Goal: Information Seeking & Learning: Learn about a topic

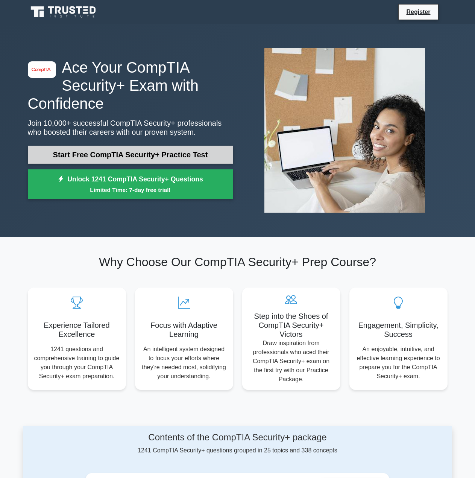
click at [208, 146] on link "Start Free CompTIA Security+ Practice Test" at bounding box center [130, 155] width 205 height 18
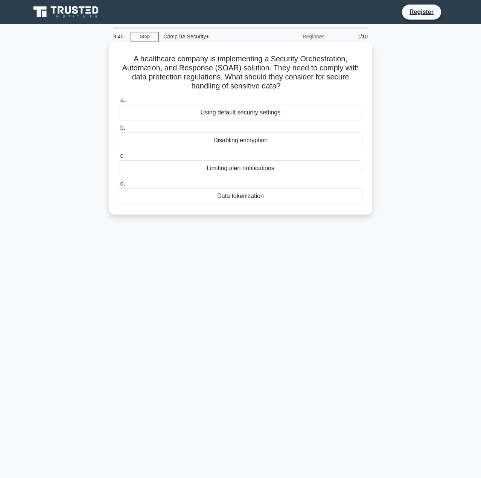
click at [255, 196] on div "Data tokenization" at bounding box center [241, 196] width 244 height 16
click at [119, 186] on input "d. Data tokenization" at bounding box center [119, 183] width 0 height 5
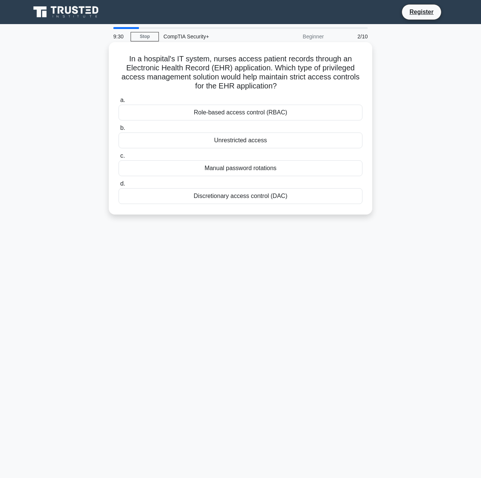
click at [274, 113] on div "Role-based access control (RBAC)" at bounding box center [241, 113] width 244 height 16
click at [119, 103] on input "a. Role-based access control (RBAC)" at bounding box center [119, 100] width 0 height 5
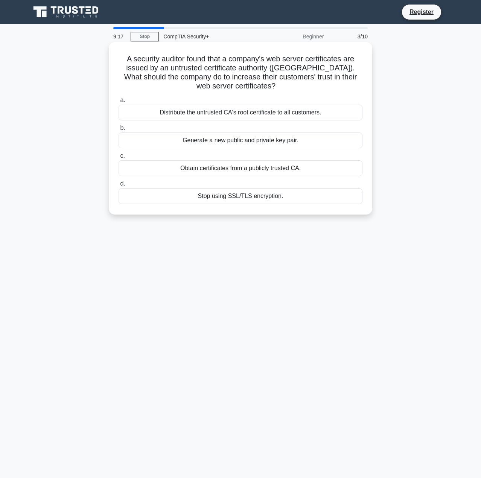
click at [247, 168] on div "Obtain certificates from a publicly trusted CA." at bounding box center [241, 168] width 244 height 16
click at [119, 158] on input "c. Obtain certificates from a publicly trusted CA." at bounding box center [119, 155] width 0 height 5
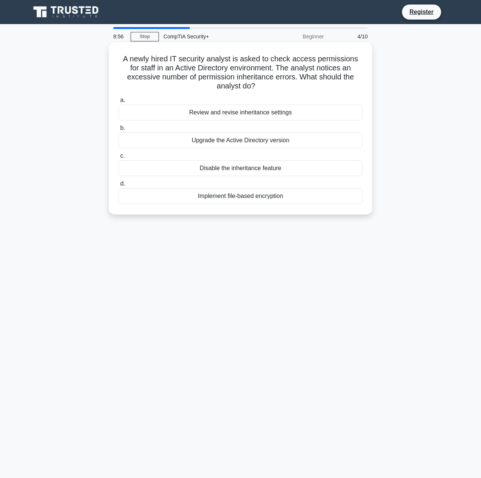
click at [261, 112] on div "Review and revise inheritance settings" at bounding box center [241, 113] width 244 height 16
click at [119, 103] on input "a. Review and revise inheritance settings" at bounding box center [119, 100] width 0 height 5
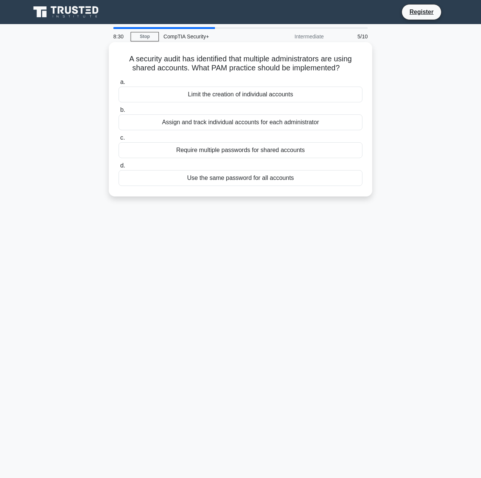
click at [293, 125] on div "Assign and track individual accounts for each administrator" at bounding box center [241, 122] width 244 height 16
click at [119, 112] on input "b. Assign and track individual accounts for each administrator" at bounding box center [119, 110] width 0 height 5
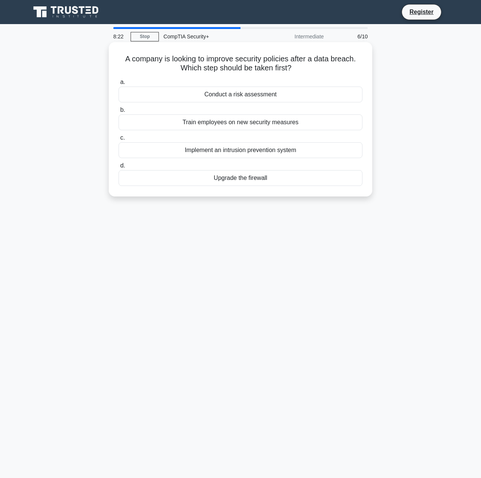
click at [272, 98] on div "Conduct a risk assessment" at bounding box center [241, 95] width 244 height 16
click at [119, 85] on input "a. Conduct a risk assessment" at bounding box center [119, 82] width 0 height 5
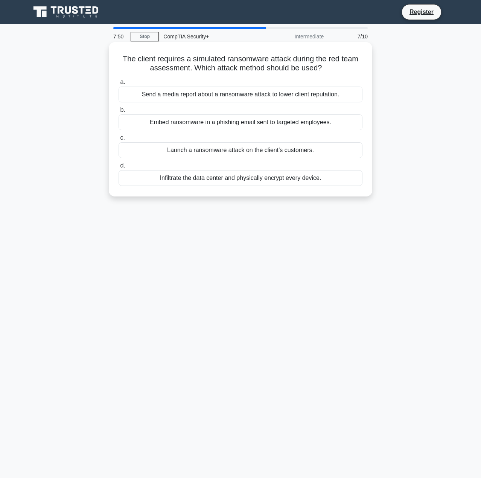
click at [263, 123] on div "Embed ransomware in a phishing email sent to targeted employees." at bounding box center [241, 122] width 244 height 16
click at [119, 112] on input "b. Embed ransomware in a phishing email sent to targeted employees." at bounding box center [119, 110] width 0 height 5
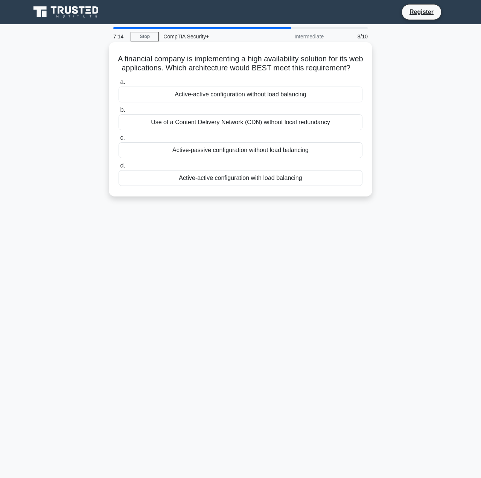
click at [249, 186] on div "Active-active configuration with load balancing" at bounding box center [241, 178] width 244 height 16
click at [119, 168] on input "d. Active-active configuration with load balancing" at bounding box center [119, 165] width 0 height 5
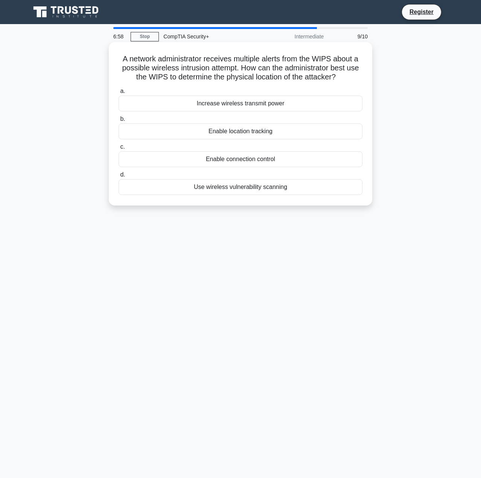
click at [244, 129] on div "Enable location tracking" at bounding box center [241, 131] width 244 height 16
click at [119, 122] on input "b. Enable location tracking" at bounding box center [119, 119] width 0 height 5
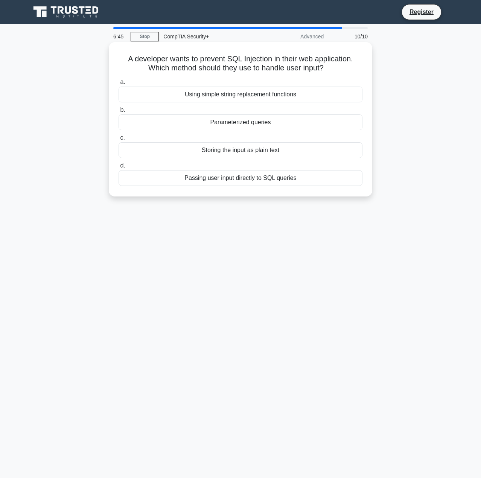
click at [263, 124] on div "Parameterized queries" at bounding box center [241, 122] width 244 height 16
click at [119, 112] on input "b. Parameterized queries" at bounding box center [119, 110] width 0 height 5
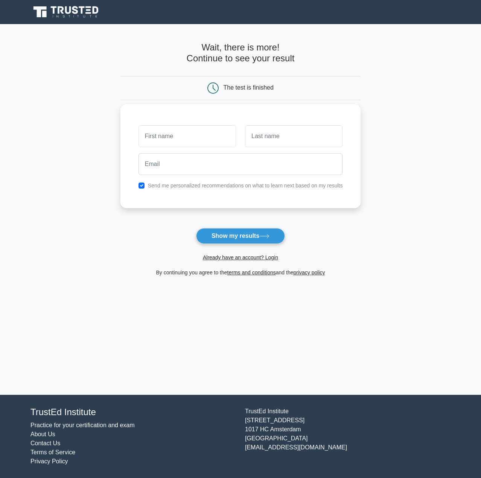
click at [224, 131] on input "text" at bounding box center [186, 136] width 97 height 22
type input "Nur Ansaruddin"
type input "t"
type input "Tahir"
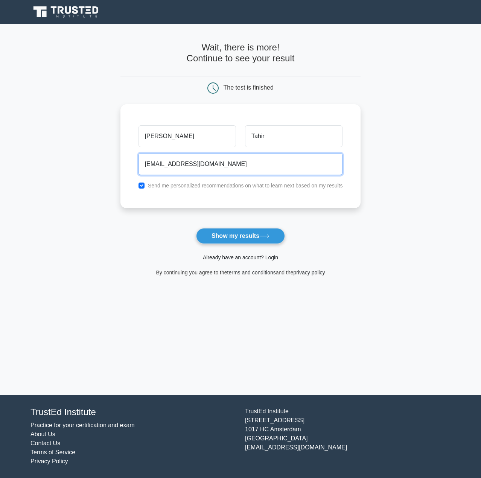
type input "nuransaruddintahir@gmail.com"
click at [256, 187] on label "Send me personalized recommendations on what to learn next based on my results" at bounding box center [245, 185] width 195 height 6
click at [138, 184] on div "Send me personalized recommendations on what to learn next based on my results" at bounding box center [240, 185] width 213 height 9
click at [141, 184] on input "checkbox" at bounding box center [141, 185] width 6 height 6
checkbox input "false"
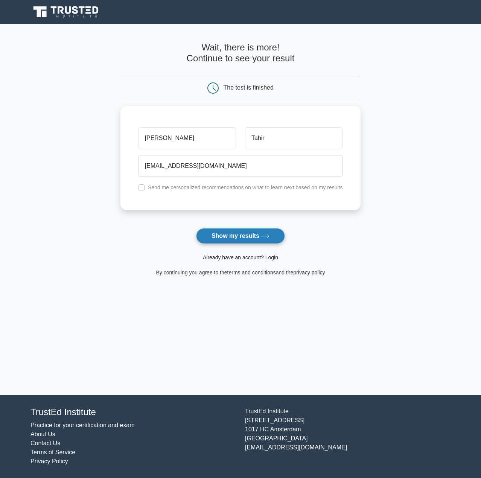
click at [216, 237] on button "Show my results" at bounding box center [240, 236] width 89 height 16
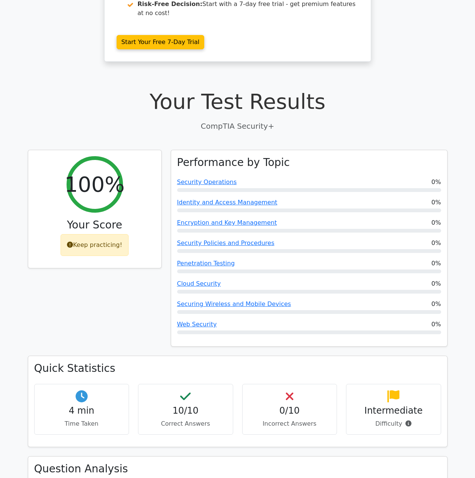
scroll to position [188, 0]
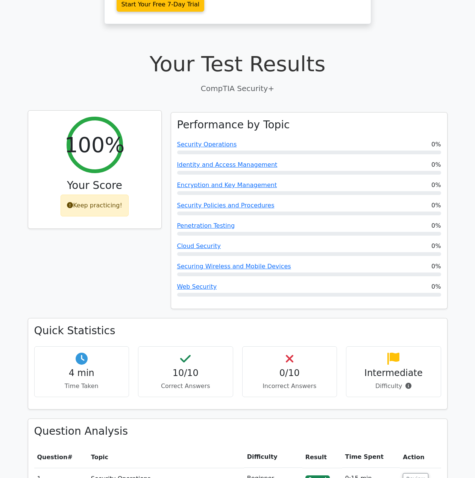
click at [87, 132] on h2 "100%" at bounding box center [94, 144] width 60 height 25
click at [73, 202] on icon at bounding box center [70, 205] width 6 height 6
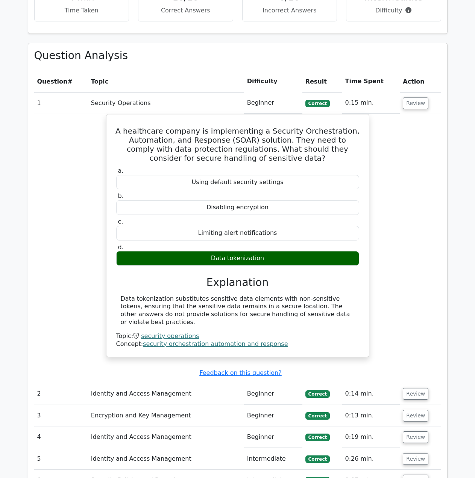
scroll to position [413, 0]
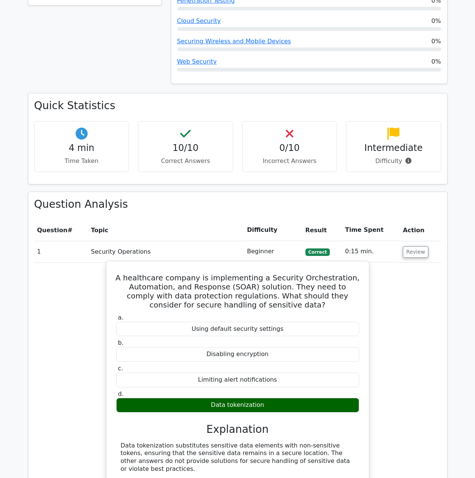
click at [261, 372] on div "Limiting alert notifications" at bounding box center [237, 379] width 243 height 15
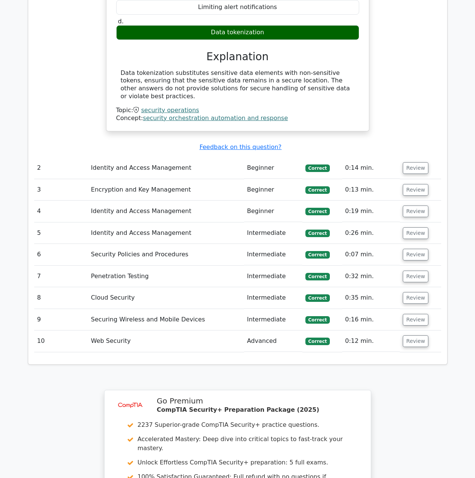
scroll to position [977, 0]
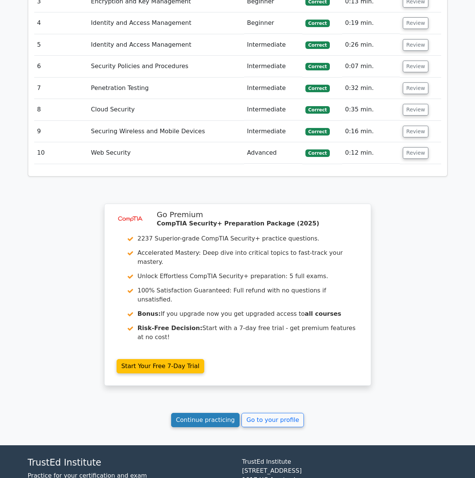
click at [226, 413] on link "Continue practicing" at bounding box center [205, 420] width 69 height 14
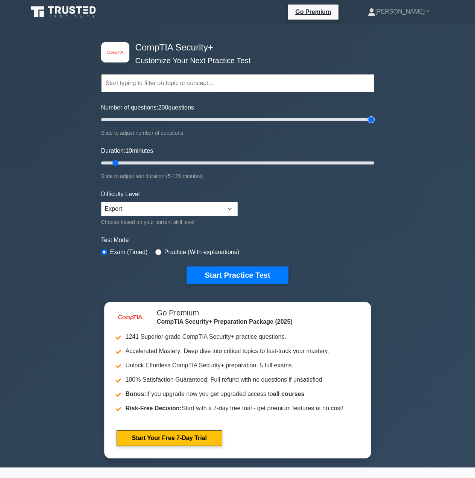
drag, startPoint x: 110, startPoint y: 117, endPoint x: 422, endPoint y: 128, distance: 311.7
type input "200"
click at [374, 124] on input "Number of questions: 200 questions" at bounding box center [237, 119] width 273 height 9
drag, startPoint x: 117, startPoint y: 161, endPoint x: 431, endPoint y: 170, distance: 314.2
type input "120"
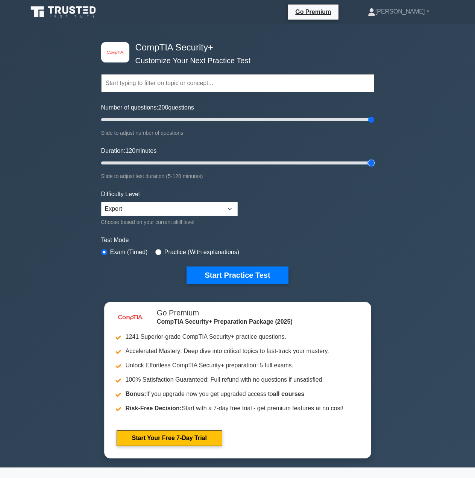
click at [374, 167] on input "Duration: 120 minutes" at bounding box center [237, 162] width 273 height 9
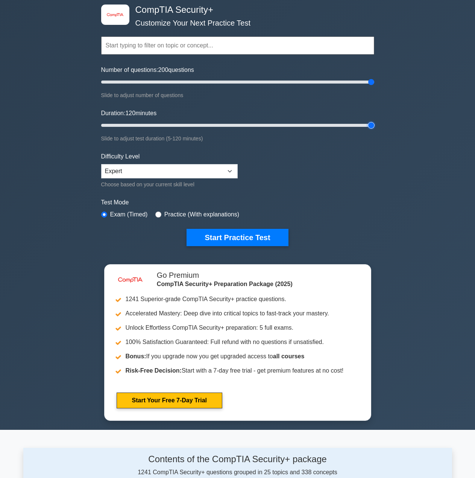
scroll to position [75, 0]
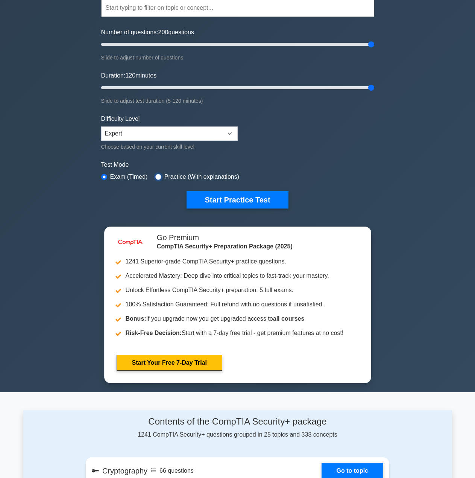
click at [157, 174] on input "radio" at bounding box center [158, 177] width 6 height 6
radio input "true"
click at [102, 176] on input "radio" at bounding box center [104, 177] width 6 height 6
radio input "true"
click at [164, 129] on select "Beginner Intermediate Expert" at bounding box center [169, 133] width 137 height 14
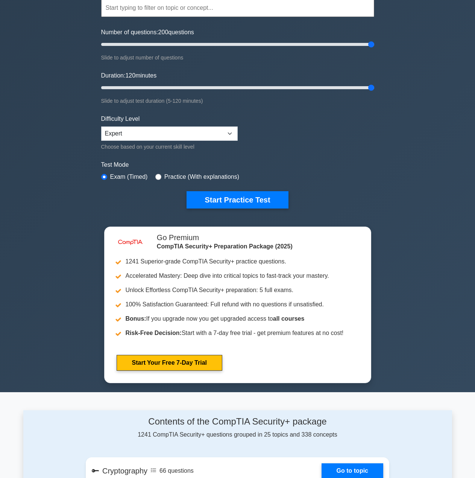
click at [265, 133] on form "Topics Cryptography Identity and Access Management Risk Management Network Secu…" at bounding box center [237, 92] width 273 height 232
click at [236, 198] on button "Start Practice Test" at bounding box center [238, 199] width 102 height 17
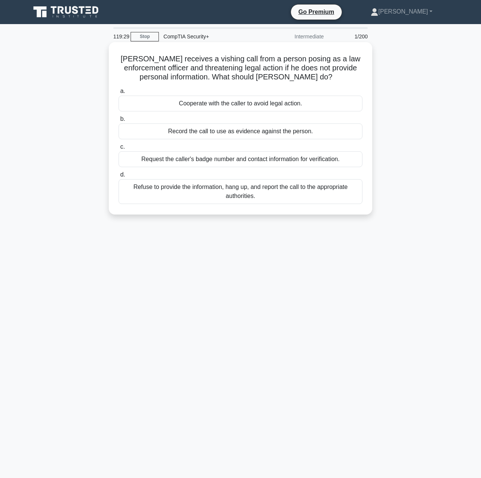
click at [270, 161] on div "Request the caller's badge number and contact information for verification." at bounding box center [241, 159] width 244 height 16
click at [119, 149] on input "c. Request the caller's badge number and contact information for verification." at bounding box center [119, 146] width 0 height 5
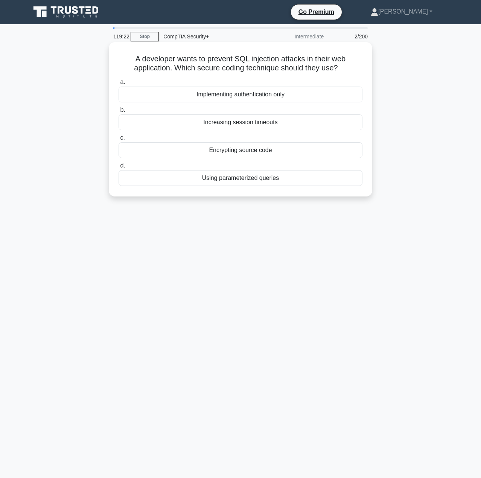
click at [252, 178] on div "Using parameterized queries" at bounding box center [241, 178] width 244 height 16
click at [119, 168] on input "d. Using parameterized queries" at bounding box center [119, 165] width 0 height 5
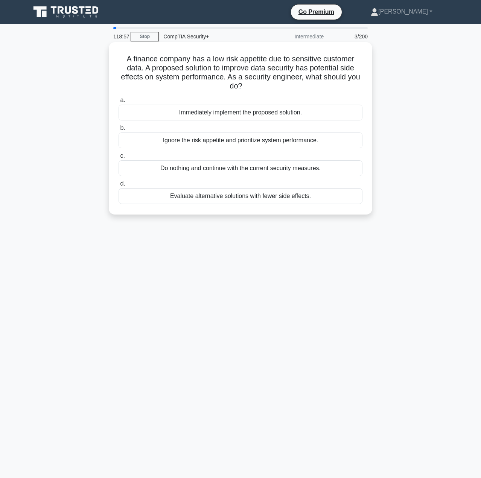
click at [233, 199] on div "Evaluate alternative solutions with fewer side effects." at bounding box center [241, 196] width 244 height 16
click at [119, 186] on input "d. Evaluate alternative solutions with fewer side effects." at bounding box center [119, 183] width 0 height 5
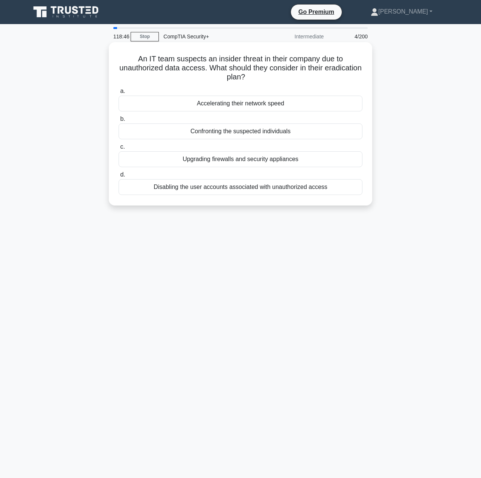
click at [220, 185] on div "Disabling the user accounts associated with unauthorized access" at bounding box center [241, 187] width 244 height 16
click at [119, 177] on input "d. Disabling the user accounts associated with unauthorized access" at bounding box center [119, 174] width 0 height 5
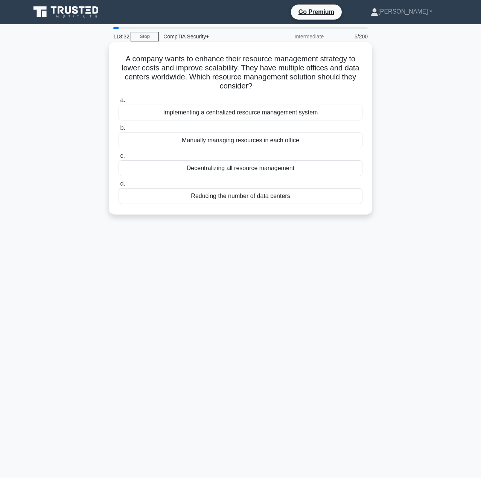
click at [284, 112] on div "Implementing a centralized resource management system" at bounding box center [241, 113] width 244 height 16
click at [119, 103] on input "a. Implementing a centralized resource management system" at bounding box center [119, 100] width 0 height 5
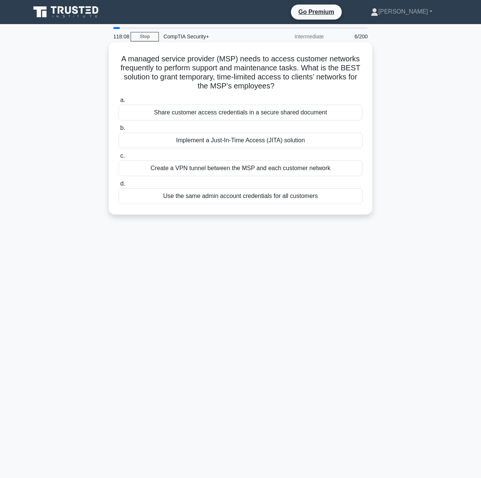
click at [299, 141] on div "Implement a Just-In-Time Access (JITA) solution" at bounding box center [241, 140] width 244 height 16
click at [119, 131] on input "b. Implement a Just-In-Time Access (JITA) solution" at bounding box center [119, 128] width 0 height 5
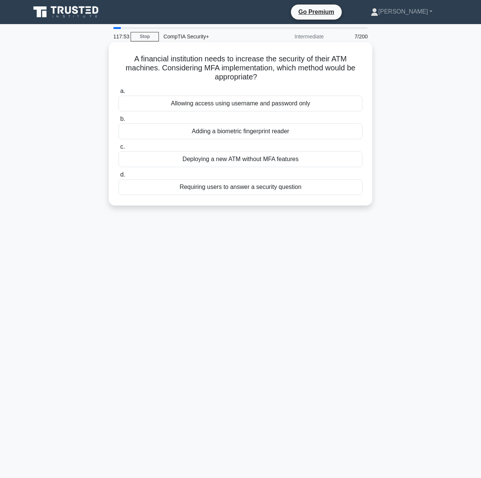
click at [257, 132] on div "Adding a biometric fingerprint reader" at bounding box center [241, 131] width 244 height 16
click at [119, 122] on input "b. Adding a biometric fingerprint reader" at bounding box center [119, 119] width 0 height 5
click at [228, 159] on div "Limit data sharing to non-sensitive data only" at bounding box center [241, 159] width 244 height 16
click at [119, 149] on input "c. Limit data sharing to non-sensitive data only" at bounding box center [119, 146] width 0 height 5
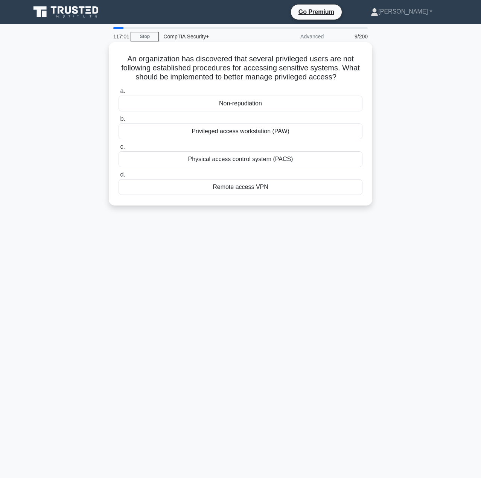
click at [260, 161] on div "Physical access control system (PACS)" at bounding box center [241, 159] width 244 height 16
click at [119, 149] on input "c. Physical access control system (PACS)" at bounding box center [119, 146] width 0 height 5
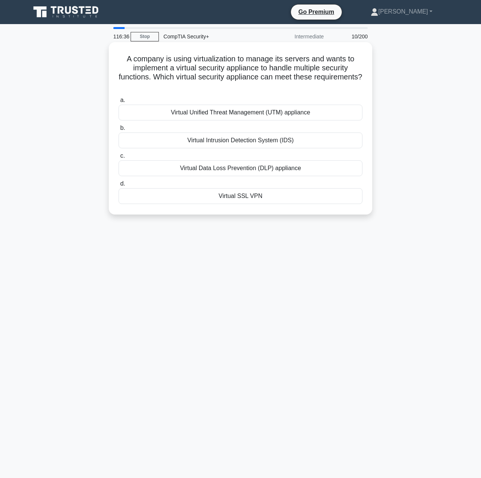
click at [245, 115] on div "Virtual Unified Threat Management (UTM) appliance" at bounding box center [241, 113] width 244 height 16
click at [119, 103] on input "a. Virtual Unified Threat Management (UTM) appliance" at bounding box center [119, 100] width 0 height 5
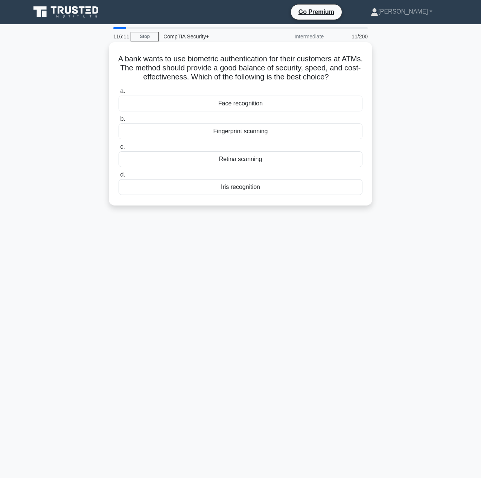
click at [260, 130] on div "Fingerprint scanning" at bounding box center [241, 131] width 244 height 16
click at [119, 122] on input "b. Fingerprint scanning" at bounding box center [119, 119] width 0 height 5
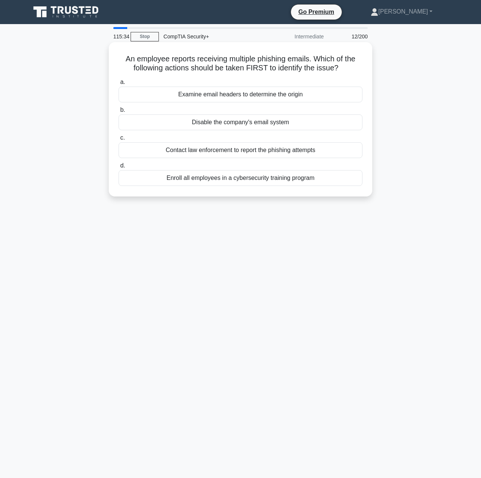
click at [251, 95] on div "Examine email headers to determine the origin" at bounding box center [241, 95] width 244 height 16
click at [119, 85] on input "a. Examine email headers to determine the origin" at bounding box center [119, 82] width 0 height 5
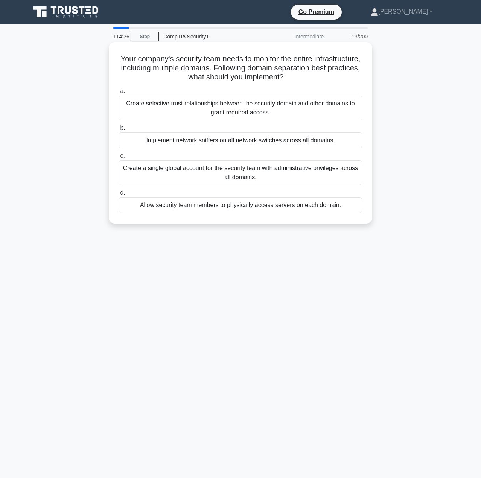
click at [274, 109] on div "Create selective trust relationships between the security domain and other doma…" at bounding box center [241, 108] width 244 height 25
click at [119, 94] on input "a. Create selective trust relationships between the security domain and other d…" at bounding box center [119, 91] width 0 height 5
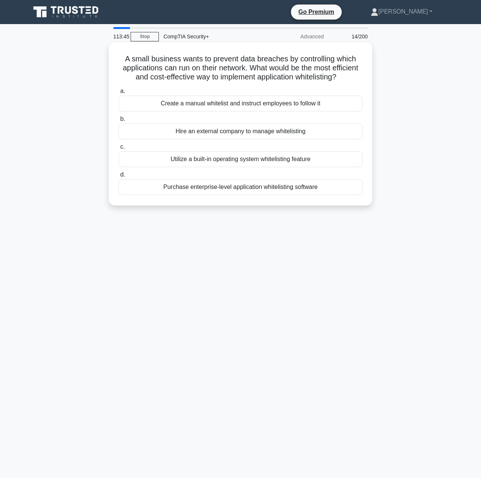
click at [263, 167] on div "Utilize a built-in operating system whitelisting feature" at bounding box center [241, 159] width 244 height 16
click at [119, 149] on input "c. Utilize a built-in operating system whitelisting feature" at bounding box center [119, 146] width 0 height 5
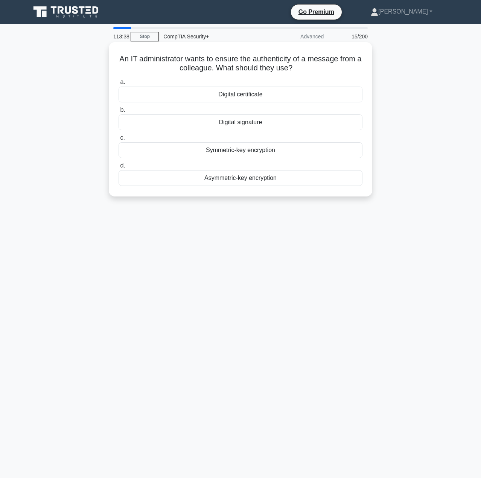
click at [254, 123] on div "Digital signature" at bounding box center [241, 122] width 244 height 16
click at [119, 112] on input "b. Digital signature" at bounding box center [119, 110] width 0 height 5
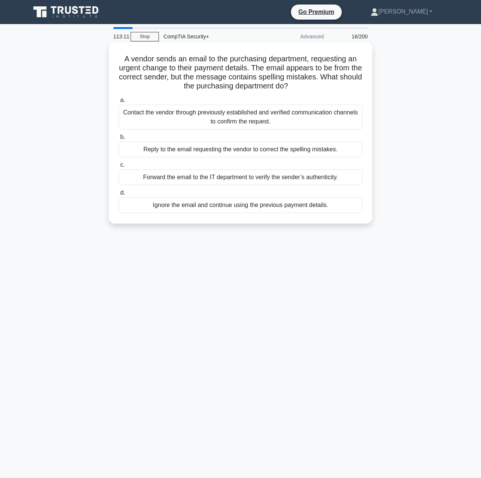
click at [314, 116] on div "Contact the vendor through previously established and verified communication ch…" at bounding box center [241, 117] width 244 height 25
click at [119, 103] on input "a. Contact the vendor through previously established and verified communication…" at bounding box center [119, 100] width 0 height 5
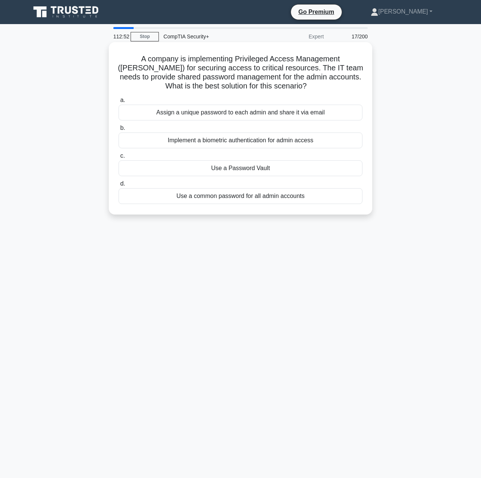
click at [255, 168] on div "Use a Password Vault" at bounding box center [241, 168] width 244 height 16
click at [119, 158] on input "c. Use a Password Vault" at bounding box center [119, 155] width 0 height 5
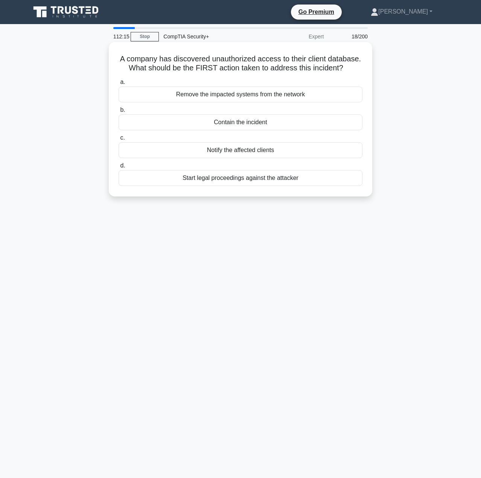
click at [245, 124] on div "Contain the incident" at bounding box center [241, 122] width 244 height 16
click at [119, 112] on input "b. Contain the incident" at bounding box center [119, 110] width 0 height 5
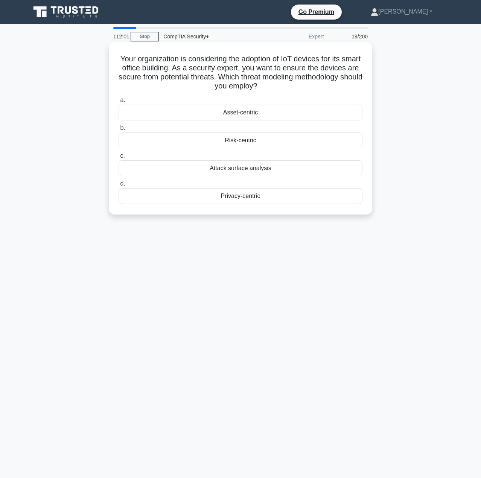
click at [263, 169] on div "Attack surface analysis" at bounding box center [241, 168] width 244 height 16
click at [119, 158] on input "c. Attack surface analysis" at bounding box center [119, 155] width 0 height 5
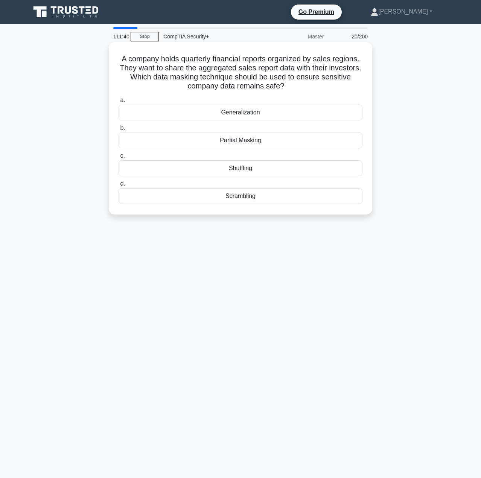
click at [245, 142] on div "Partial Masking" at bounding box center [241, 140] width 244 height 16
click at [119, 131] on input "b. Partial Masking" at bounding box center [119, 128] width 0 height 5
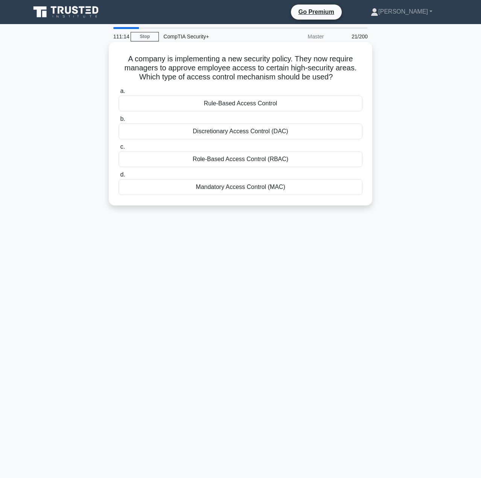
click at [249, 160] on div "Role-Based Access Control (RBAC)" at bounding box center [241, 159] width 244 height 16
click at [119, 149] on input "c. Role-Based Access Control (RBAC)" at bounding box center [119, 146] width 0 height 5
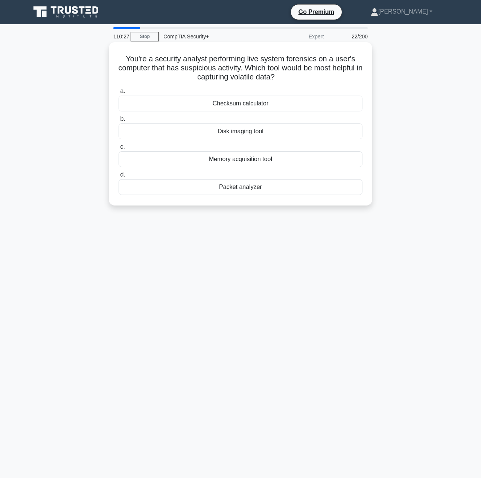
click at [255, 188] on div "Packet analyzer" at bounding box center [241, 187] width 244 height 16
click at [119, 177] on input "d. Packet analyzer" at bounding box center [119, 174] width 0 height 5
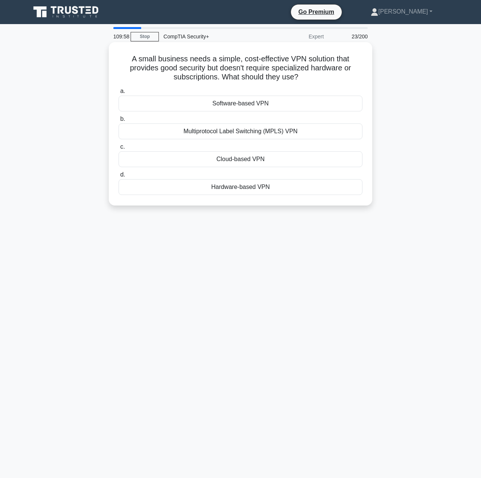
click at [263, 161] on div "Cloud-based VPN" at bounding box center [241, 159] width 244 height 16
click at [119, 149] on input "c. Cloud-based VPN" at bounding box center [119, 146] width 0 height 5
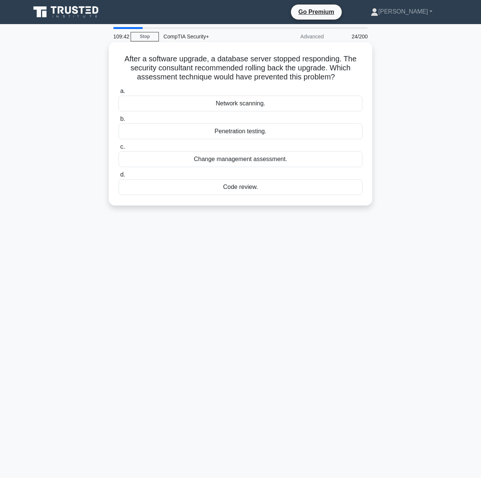
click at [269, 158] on div "Change management assessment." at bounding box center [241, 159] width 244 height 16
click at [119, 149] on input "c. Change management assessment." at bounding box center [119, 146] width 0 height 5
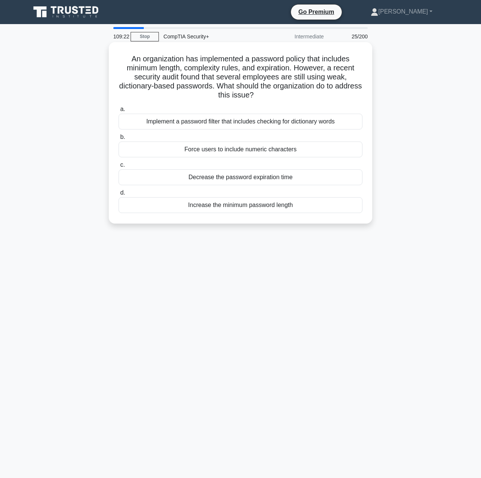
click at [222, 123] on div "Implement a password filter that includes checking for dictionary words" at bounding box center [241, 122] width 244 height 16
click at [119, 112] on input "a. Implement a password filter that includes checking for dictionary words" at bounding box center [119, 109] width 0 height 5
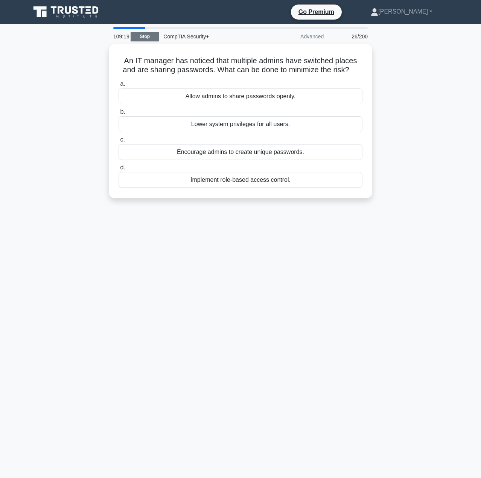
click at [144, 35] on link "Stop" at bounding box center [145, 36] width 28 height 9
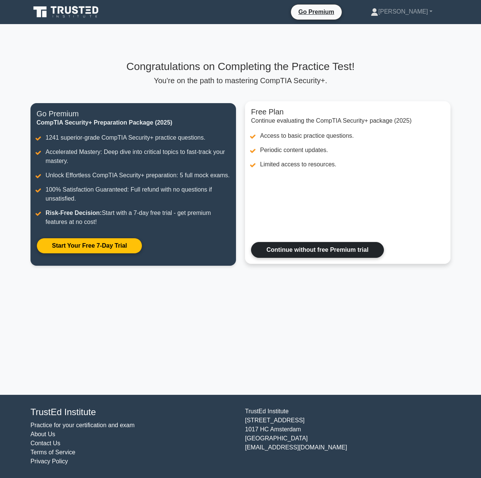
click at [362, 242] on link "Continue without free Premium trial" at bounding box center [317, 250] width 133 height 16
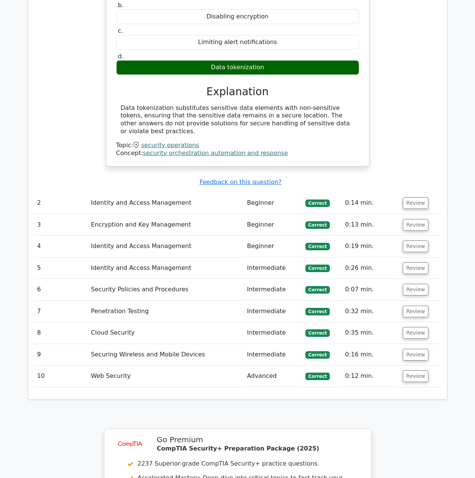
scroll to position [977, 0]
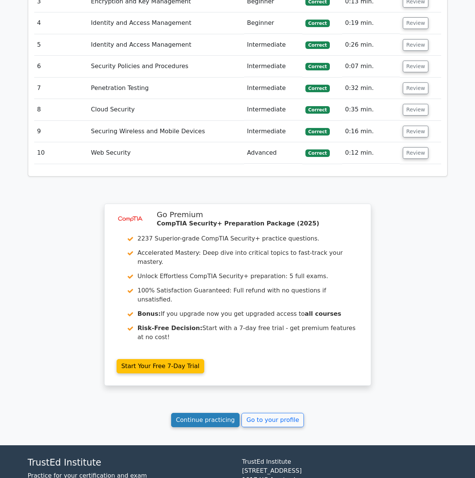
click at [203, 413] on link "Continue practicing" at bounding box center [205, 420] width 69 height 14
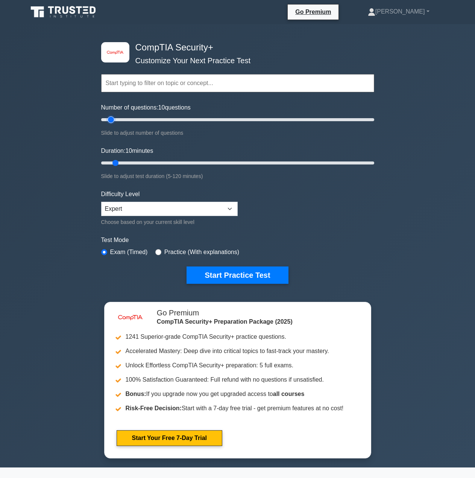
click at [111, 120] on input "Number of questions: 10 questions" at bounding box center [237, 119] width 273 height 9
click at [120, 208] on select "Beginner Intermediate Expert" at bounding box center [169, 209] width 137 height 14
click at [82, 212] on div "image/svg+xml CompTIA Security+ Customize Your Next Practice Test Topics Crypto…" at bounding box center [237, 245] width 475 height 443
click at [215, 272] on button "Start Practice Test" at bounding box center [238, 274] width 102 height 17
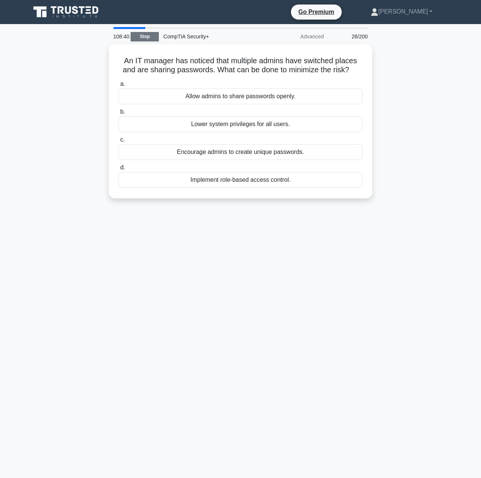
click at [145, 37] on link "Stop" at bounding box center [145, 36] width 28 height 9
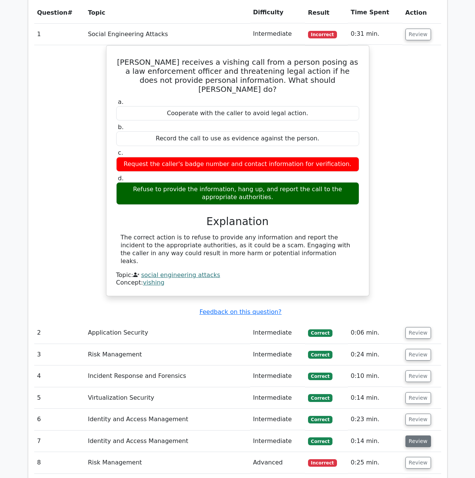
scroll to position [828, 0]
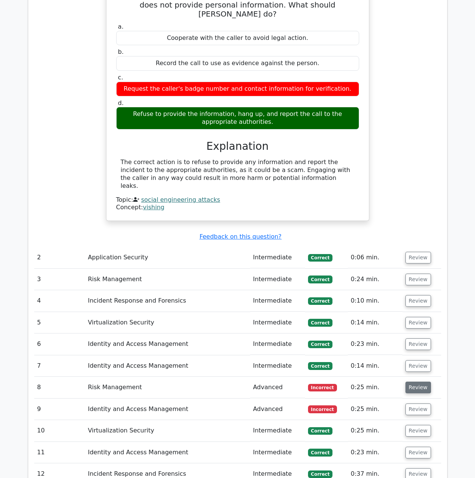
click at [420, 381] on button "Review" at bounding box center [419, 387] width 26 height 12
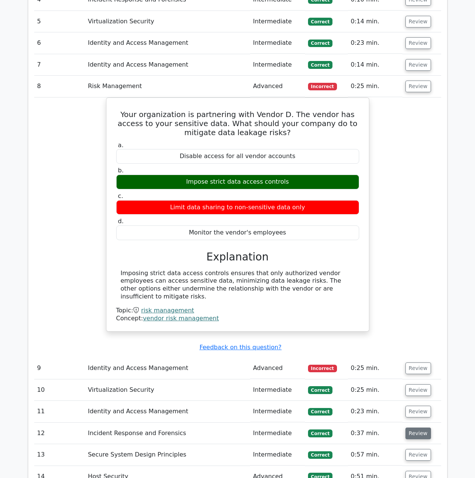
scroll to position [1204, 0]
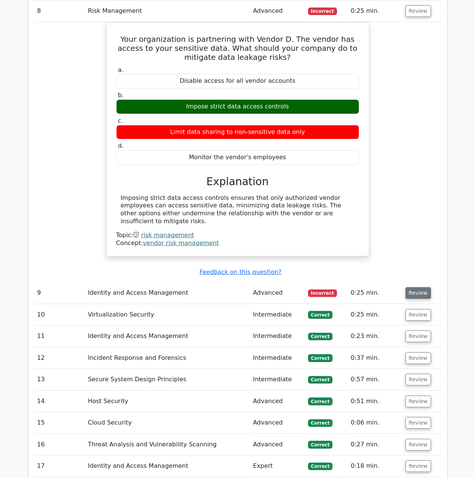
click at [415, 287] on button "Review" at bounding box center [419, 293] width 26 height 12
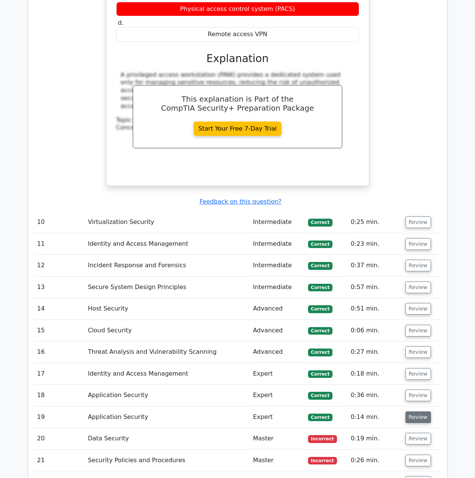
scroll to position [1731, 0]
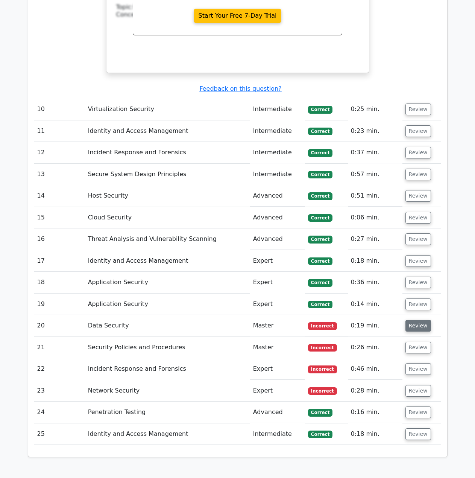
click at [416, 320] on button "Review" at bounding box center [419, 326] width 26 height 12
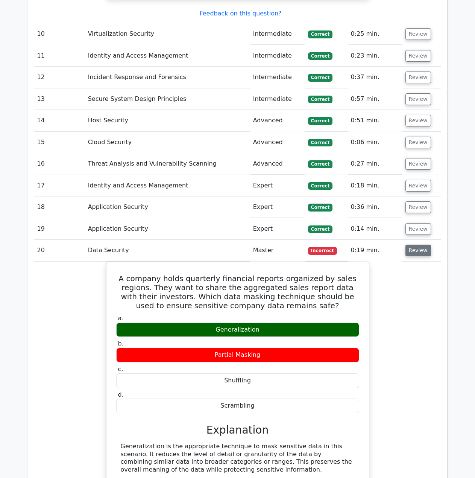
scroll to position [2031, 0]
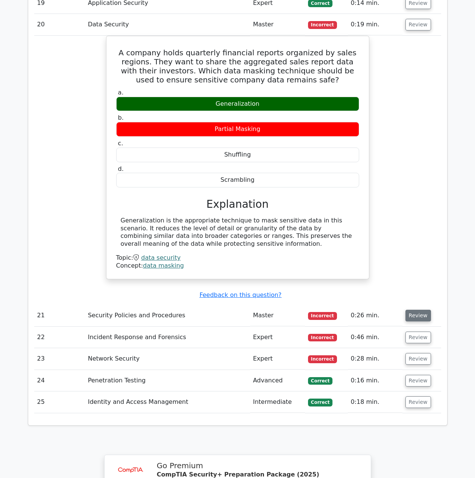
click at [413, 310] on button "Review" at bounding box center [419, 316] width 26 height 12
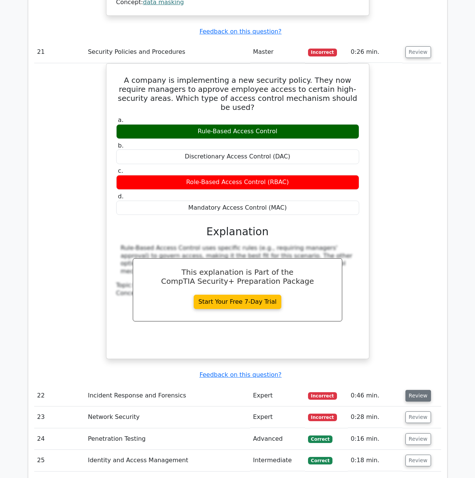
scroll to position [2332, 0]
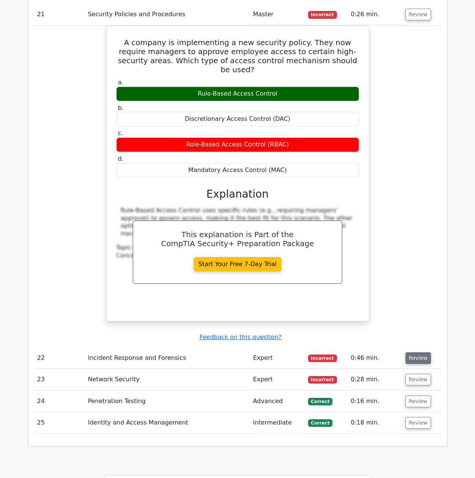
click at [418, 352] on button "Review" at bounding box center [419, 358] width 26 height 12
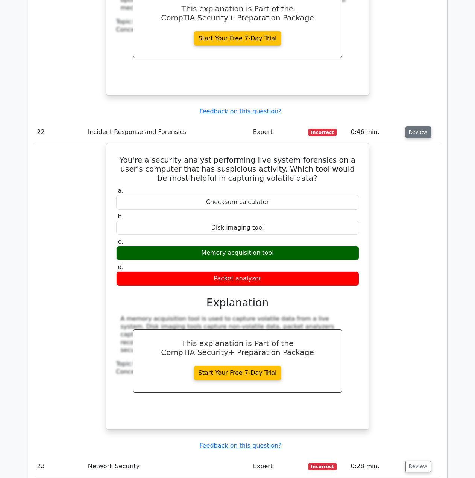
scroll to position [2596, 0]
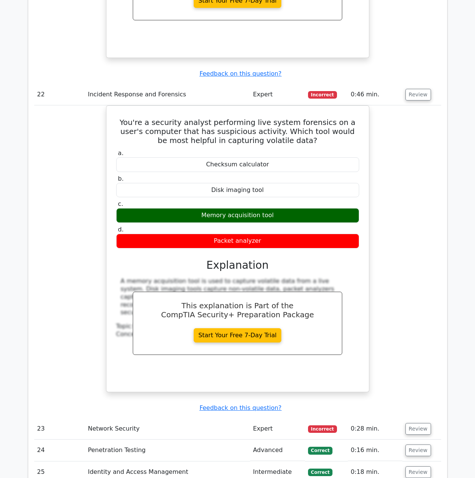
click at [421, 418] on td "Review" at bounding box center [422, 428] width 39 height 21
click at [416, 423] on button "Review" at bounding box center [419, 429] width 26 height 12
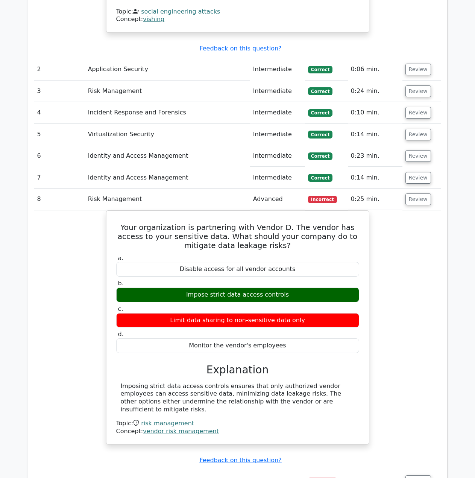
scroll to position [978, 0]
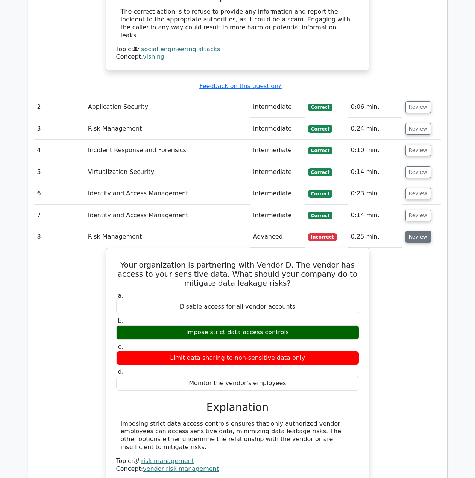
click at [415, 231] on button "Review" at bounding box center [419, 237] width 26 height 12
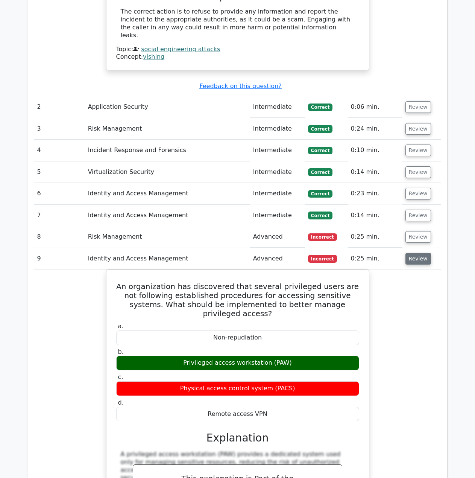
click at [416, 253] on button "Review" at bounding box center [419, 259] width 26 height 12
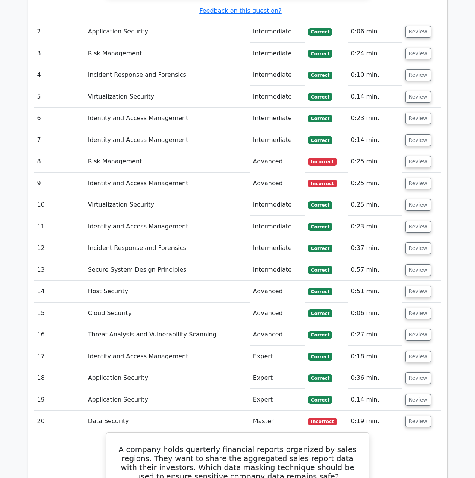
scroll to position [1091, 0]
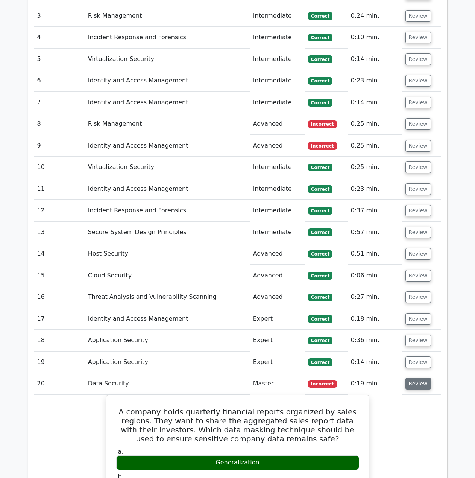
click at [407, 378] on button "Review" at bounding box center [419, 384] width 26 height 12
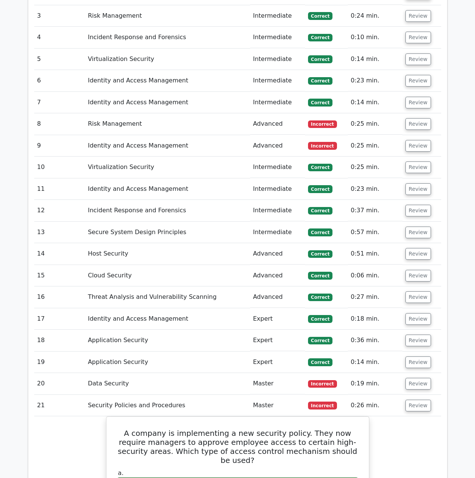
scroll to position [1129, 0]
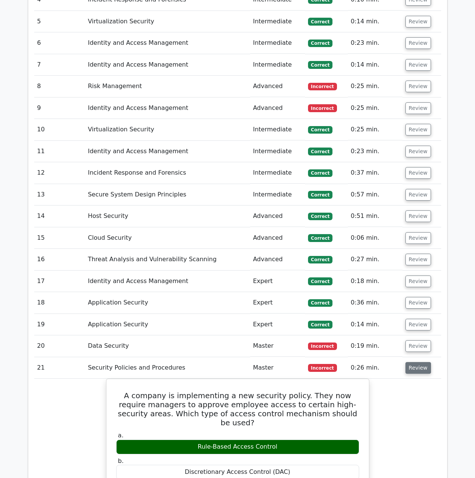
click at [422, 362] on button "Review" at bounding box center [419, 368] width 26 height 12
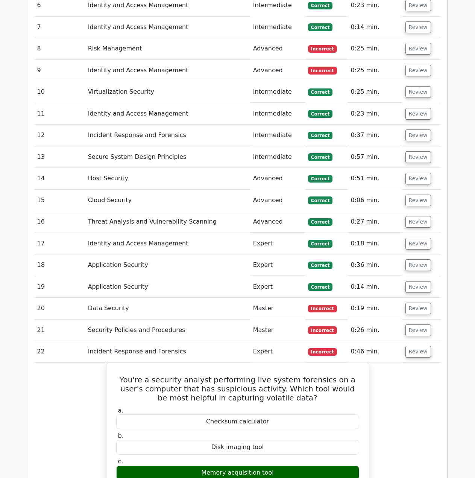
scroll to position [1204, 0]
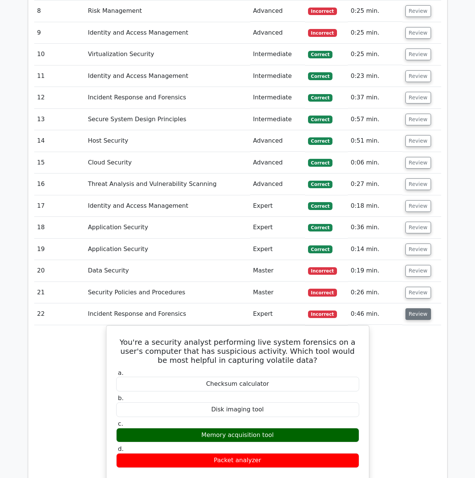
click at [416, 308] on button "Review" at bounding box center [419, 314] width 26 height 12
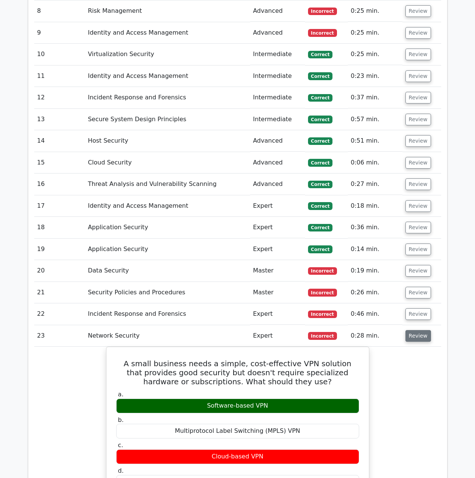
click at [416, 325] on td "Review" at bounding box center [422, 335] width 39 height 21
click at [416, 330] on button "Review" at bounding box center [419, 336] width 26 height 12
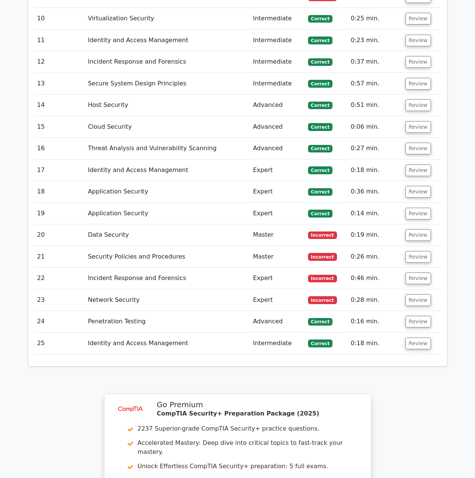
scroll to position [978, 0]
